Goal: Transaction & Acquisition: Obtain resource

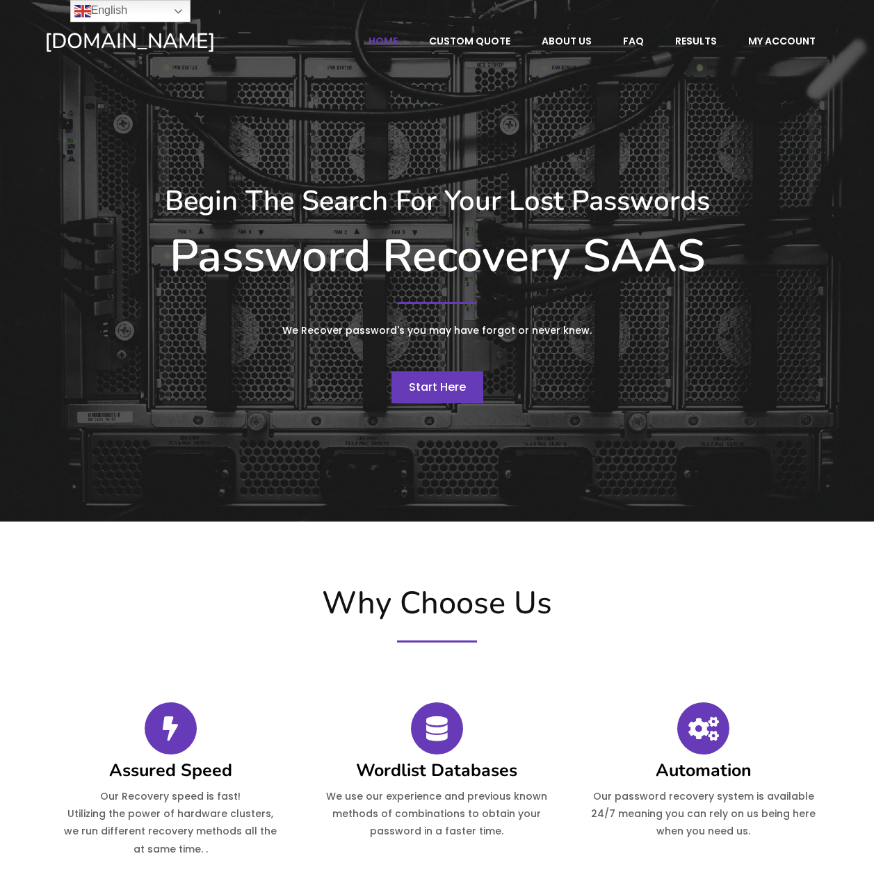
click at [435, 385] on span "Start Here" at bounding box center [437, 387] width 57 height 16
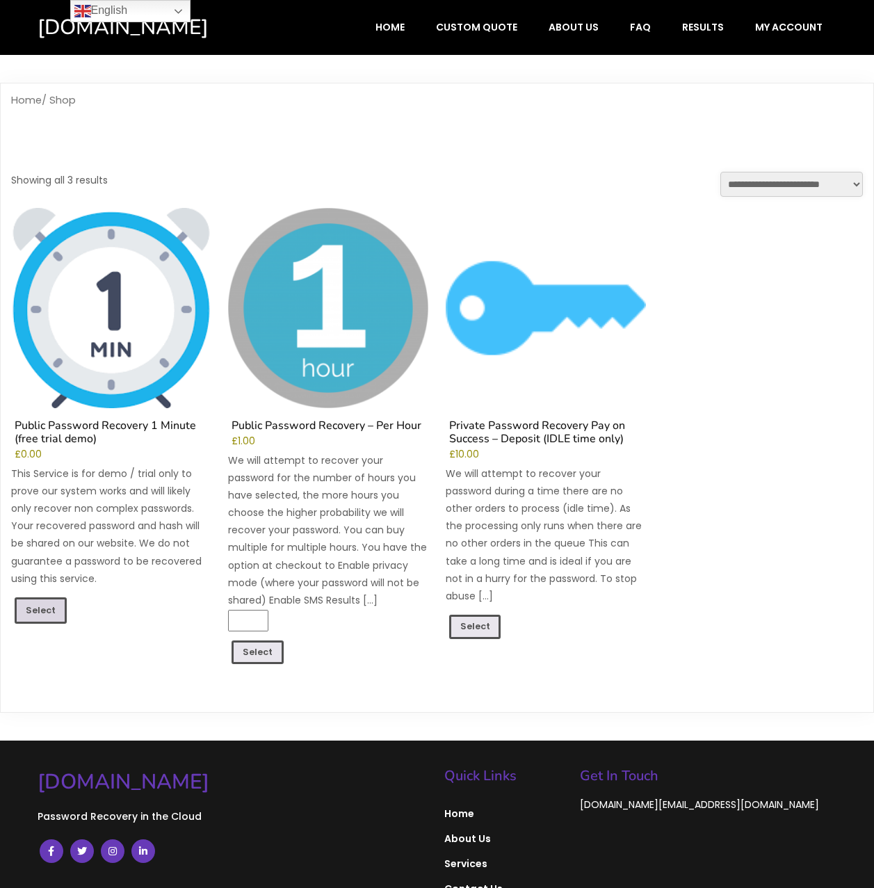
click at [45, 602] on link "Select" at bounding box center [41, 610] width 52 height 26
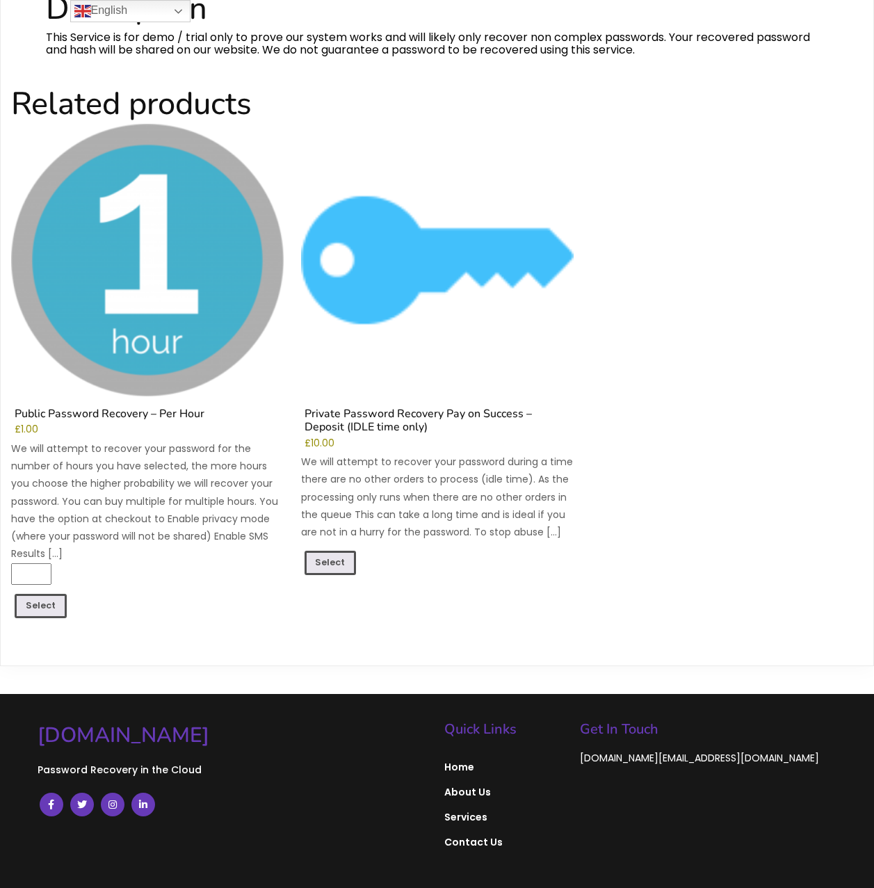
scroll to position [759, 0]
